Goal: Transaction & Acquisition: Purchase product/service

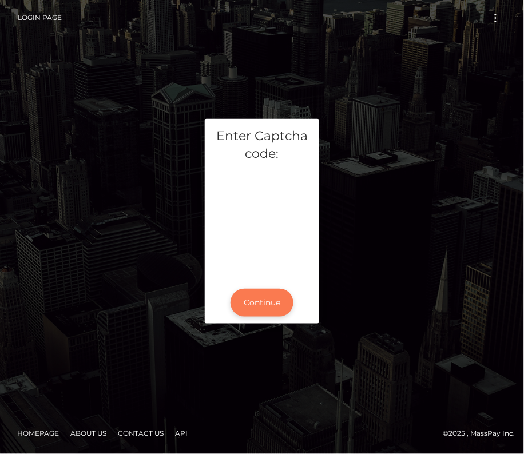
click at [257, 302] on button "Continue" at bounding box center [261, 303] width 63 height 28
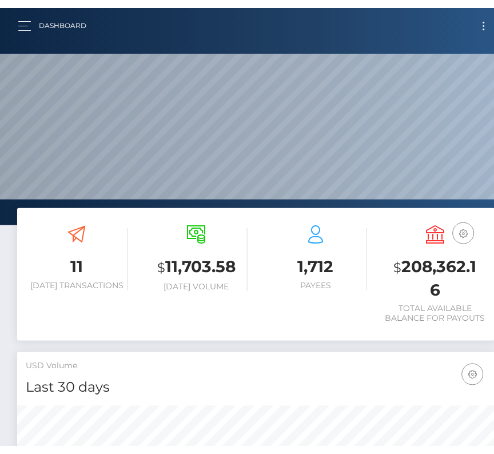
scroll to position [571450, 571431]
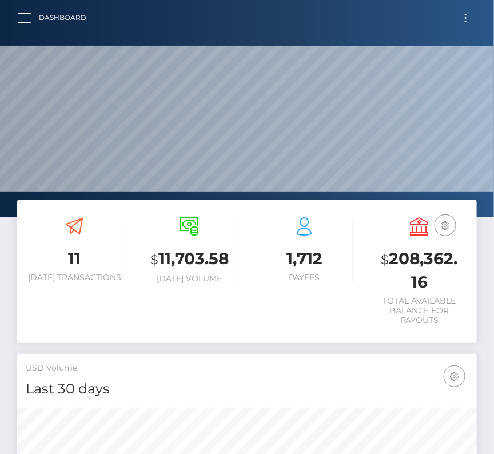
click at [465, 16] on button "Toggle navigation" at bounding box center [465, 17] width 21 height 15
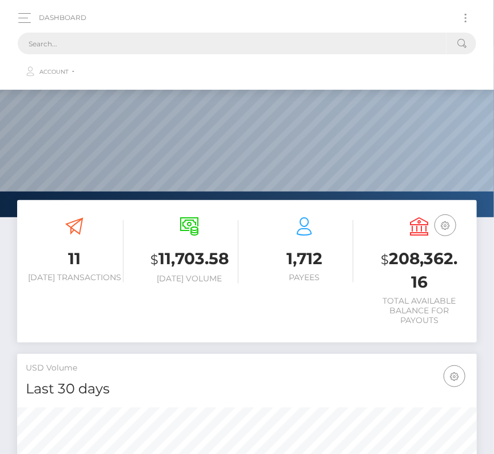
click at [194, 48] on input "text" at bounding box center [232, 44] width 429 height 22
paste input "107658"
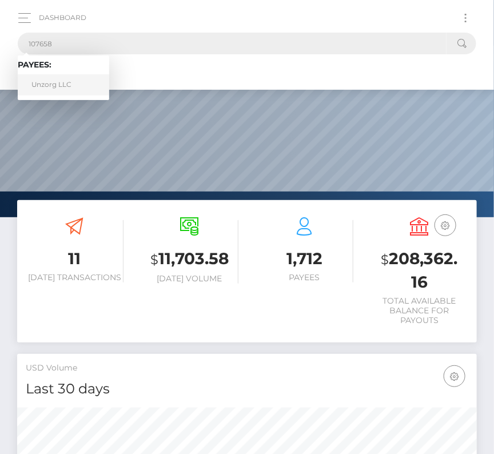
type input "107658"
click at [73, 82] on link "Unzorg LLC" at bounding box center [63, 84] width 91 height 21
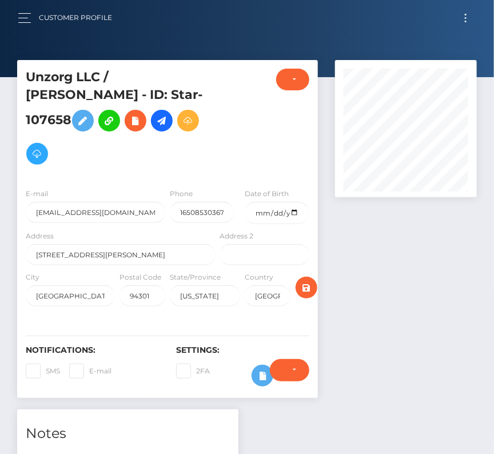
scroll to position [137, 141]
click at [137, 151] on h5 "Unzorg LLC / Ron Unz - ID: Star-107658" at bounding box center [118, 120] width 184 height 102
click at [125, 230] on div "Address 555 Bryant St. #371" at bounding box center [121, 247] width 190 height 35
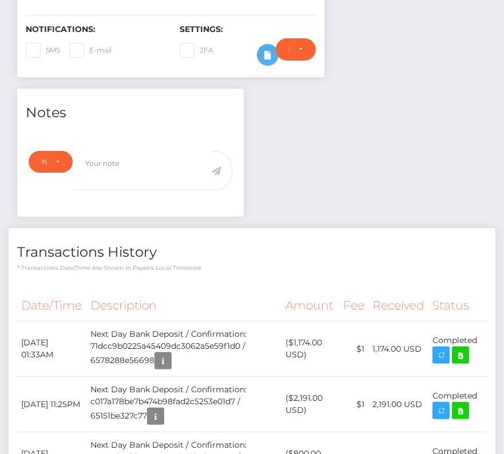
scroll to position [322, 0]
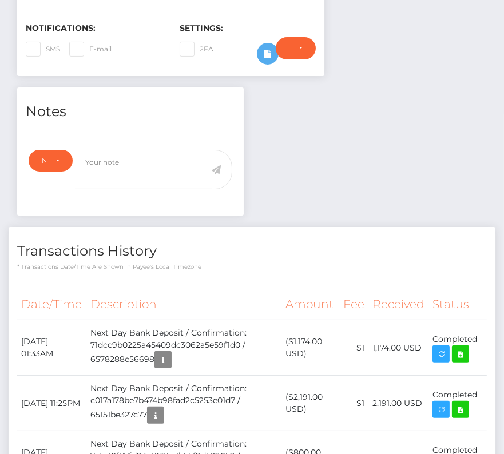
click at [325, 184] on div "Notes Note Type Compliance Clear Compliance General Note Type" at bounding box center [252, 362] width 486 height 551
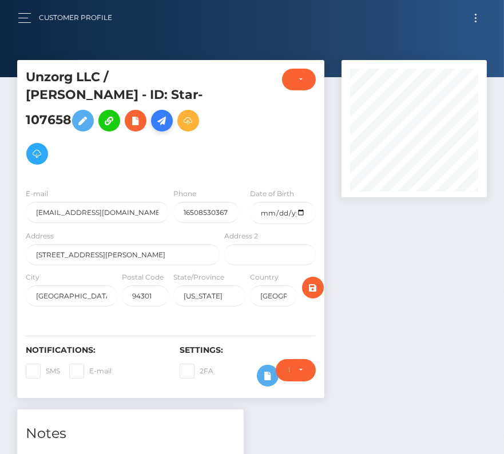
click at [169, 114] on icon at bounding box center [162, 121] width 14 height 14
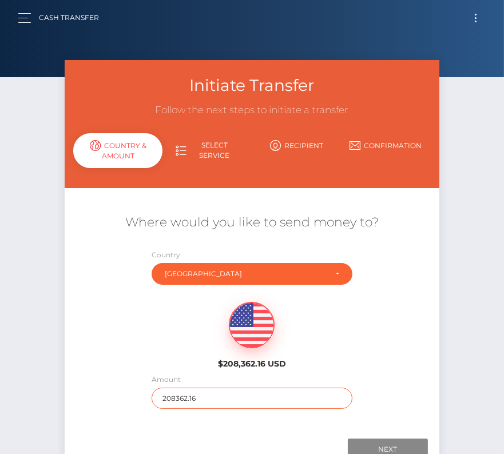
click at [202, 393] on input "208362.16" at bounding box center [251, 398] width 201 height 21
type input "814"
click at [163, 346] on div "$208,362.16 USD" at bounding box center [252, 331] width 374 height 83
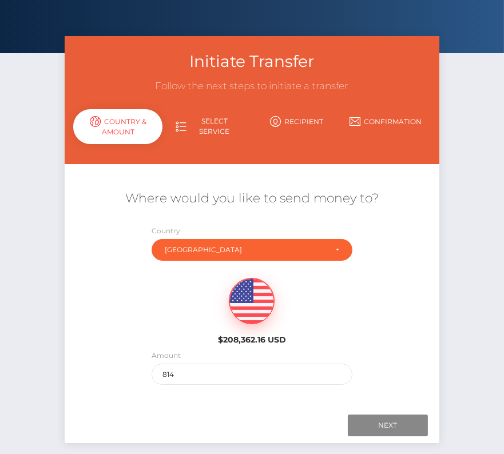
scroll to position [39, 0]
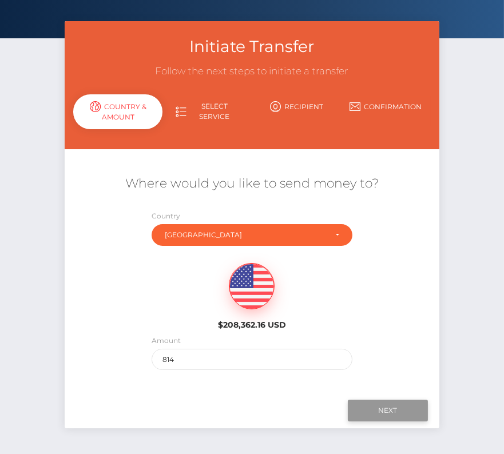
click at [396, 410] on input "Next" at bounding box center [388, 411] width 80 height 22
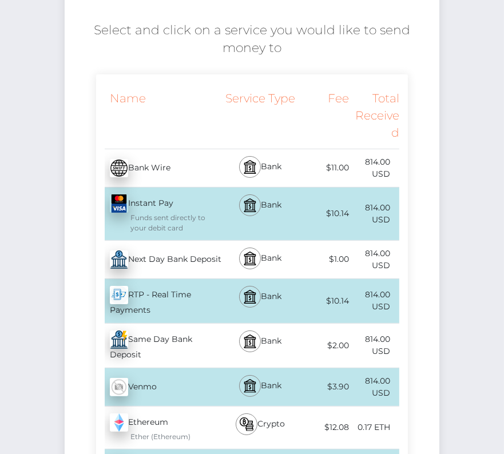
scroll to position [213, 0]
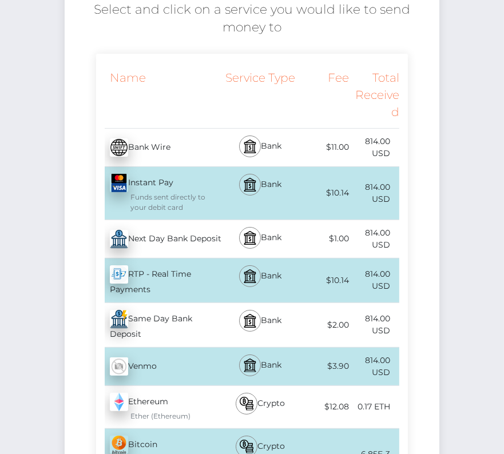
click at [158, 243] on div "Next Day Bank Deposit - USD" at bounding box center [159, 239] width 126 height 32
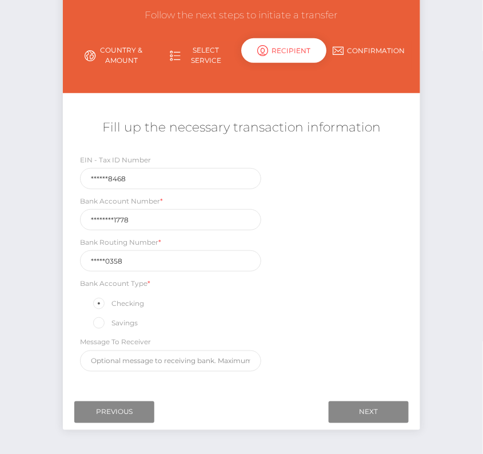
scroll to position [95, 0]
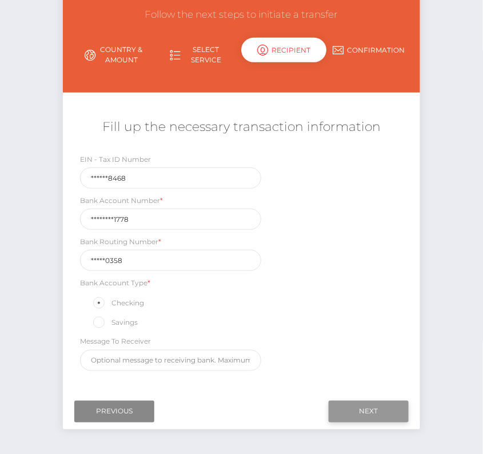
click at [386, 403] on input "Next" at bounding box center [369, 412] width 80 height 22
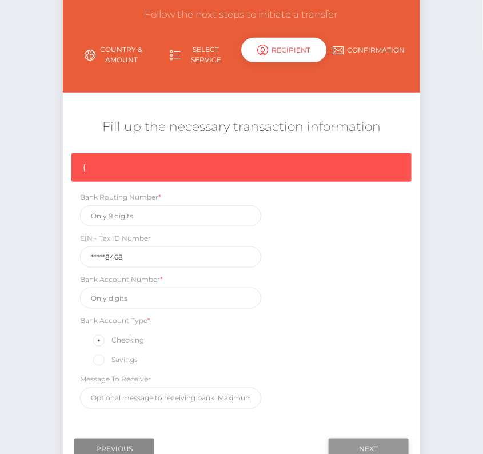
scroll to position [97, 0]
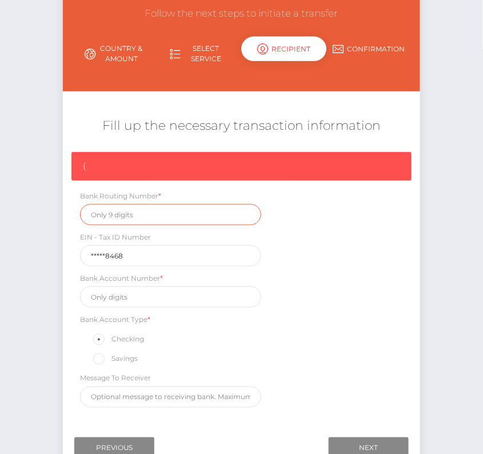
click at [132, 216] on input "text" at bounding box center [170, 214] width 181 height 21
paste input "121000358"
type input "121000358"
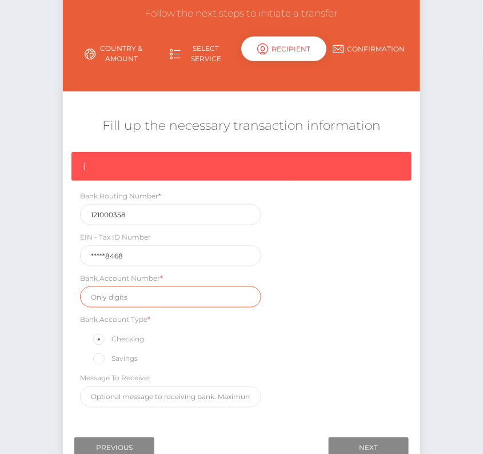
click at [138, 290] on input "text" at bounding box center [170, 296] width 181 height 21
paste input "000131501778"
type input "000131501778"
click at [349, 301] on div "{ Bank Routing Number * [US_BANK_ROUTING_MICR] EIN - Tax ID Number *****8468 Ba…" at bounding box center [241, 282] width 357 height 261
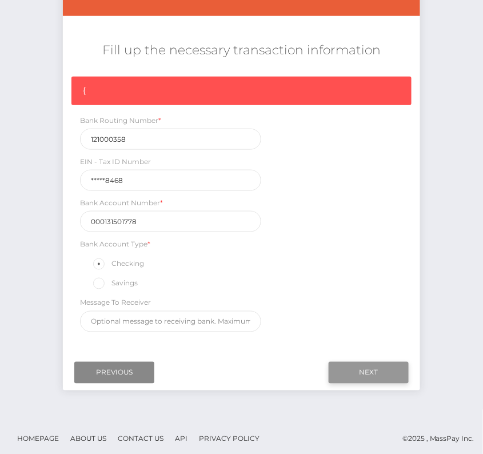
click at [376, 362] on input "Next" at bounding box center [369, 373] width 80 height 22
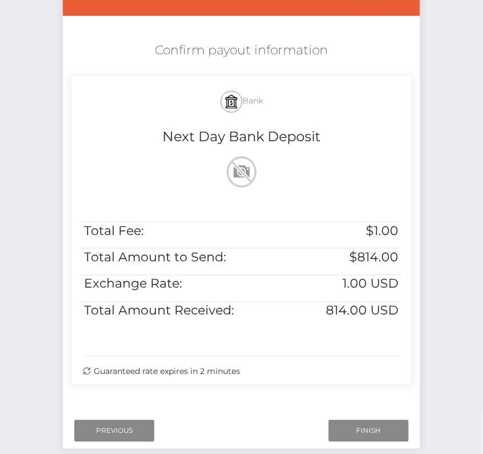
scroll to position [216, 0]
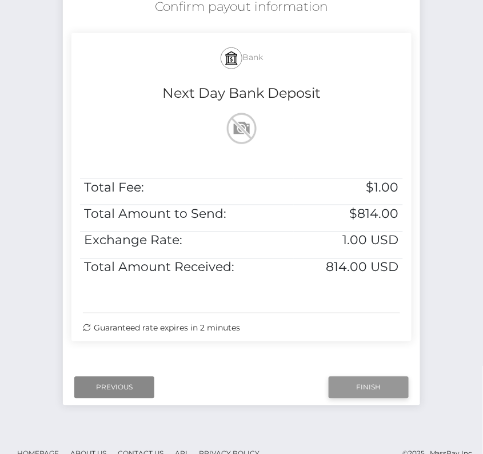
click at [376, 388] on input "Finish" at bounding box center [369, 388] width 80 height 22
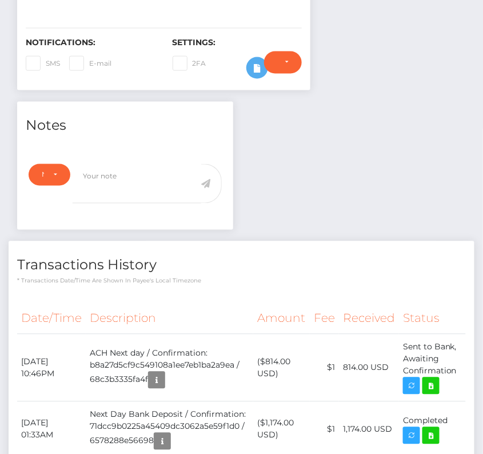
scroll to position [329, 0]
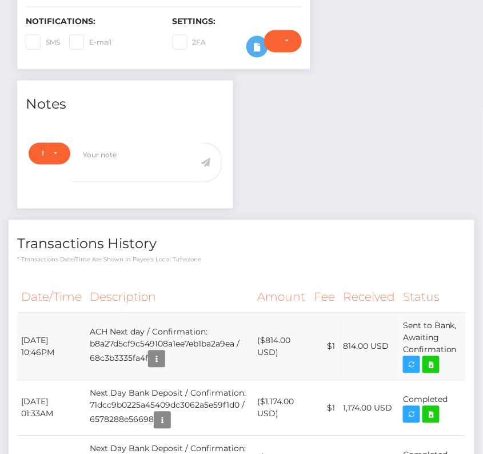
drag, startPoint x: 20, startPoint y: 319, endPoint x: 457, endPoint y: 336, distance: 437.1
click at [457, 336] on tr "[DATE] 10:46PM ACH Next day / Confirmation: b8a27d5cf9c549108a1ee7eb1ba2a9ea / …" at bounding box center [241, 346] width 449 height 67
copy tbody "[DATE] 10:46PM ACH Next day / Confirmation: b8a27d5cf9c549108a1ee7eb1ba2a9ea / …"
click at [434, 358] on icon at bounding box center [431, 365] width 14 height 14
click at [0, 0] on div "Unzorg LLC / [PERSON_NAME] - ID: Star-107658 CLOSED ACTIVE City" at bounding box center [241, 248] width 483 height 1035
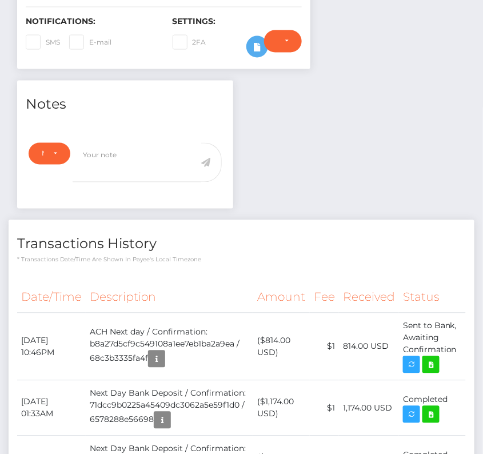
click at [194, 282] on th "Description" at bounding box center [169, 297] width 167 height 31
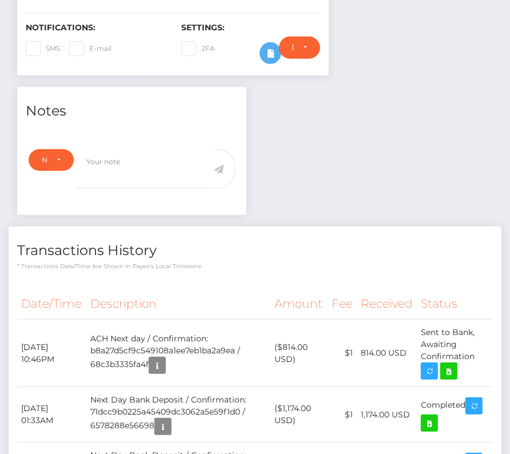
scroll to position [0, 0]
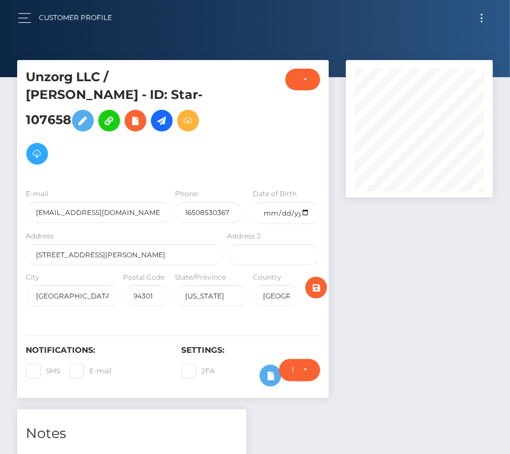
click at [479, 18] on button "Toggle navigation" at bounding box center [481, 17] width 21 height 15
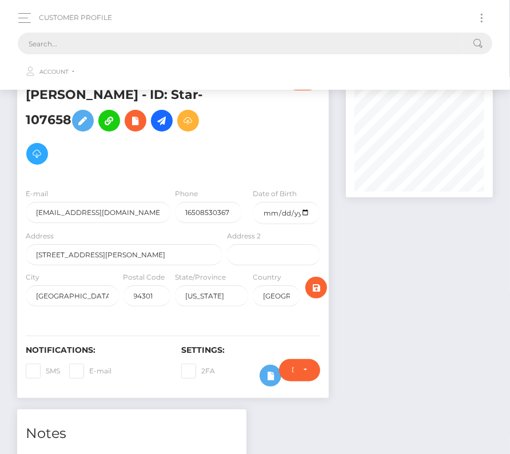
click at [248, 53] on input "text" at bounding box center [240, 44] width 445 height 22
paste input "161118"
click at [269, 119] on div at bounding box center [251, 124] width 52 height 110
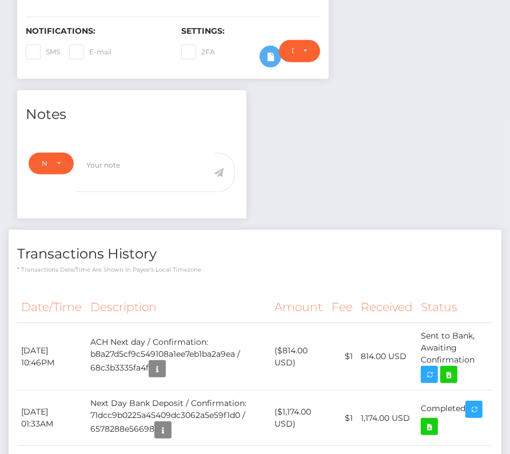
scroll to position [320, 0]
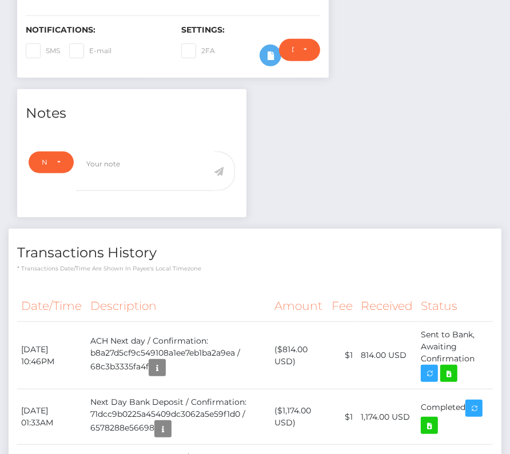
click at [297, 195] on div "Notes Note Type Compliance Clear Compliance General Note Type" at bounding box center [255, 405] width 493 height 633
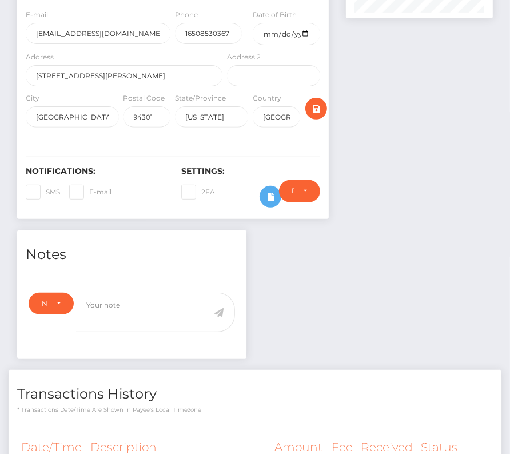
scroll to position [0, 0]
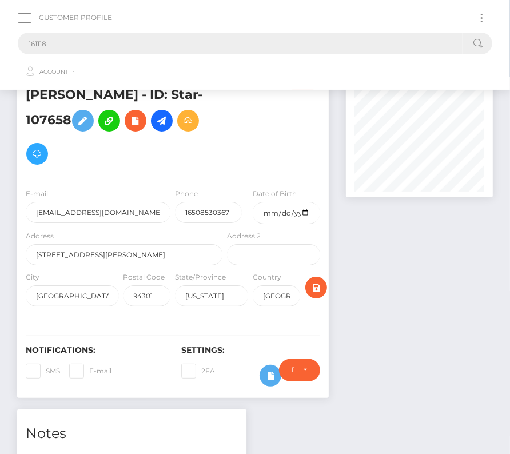
click at [66, 46] on input "161118" at bounding box center [240, 44] width 445 height 22
drag, startPoint x: 66, startPoint y: 46, endPoint x: 38, endPoint y: 46, distance: 28.6
click at [38, 46] on input "161118" at bounding box center [240, 44] width 445 height 22
paste input "866979"
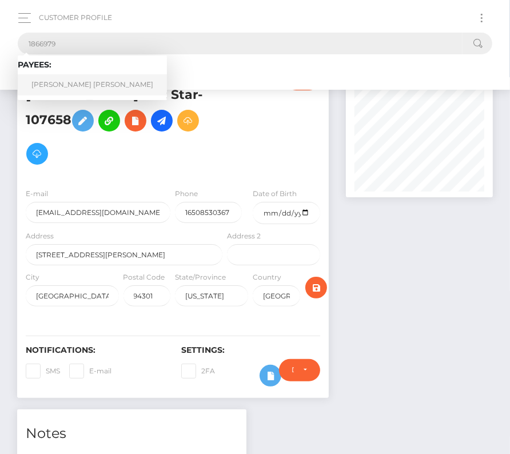
type input "1866979"
click at [110, 86] on link "Andres Felipe Gonzalez Gonzalez Barrera" at bounding box center [92, 84] width 149 height 21
